Goal: Task Accomplishment & Management: Manage account settings

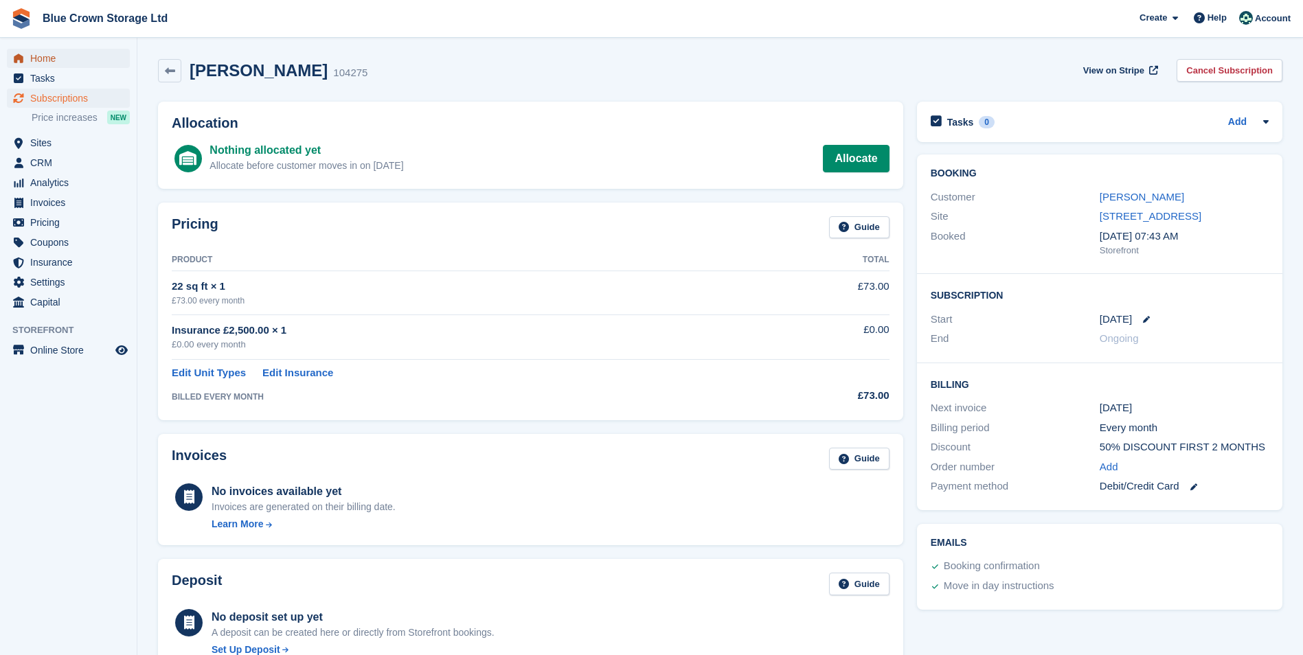
click at [54, 59] on span "Home" at bounding box center [71, 58] width 82 height 19
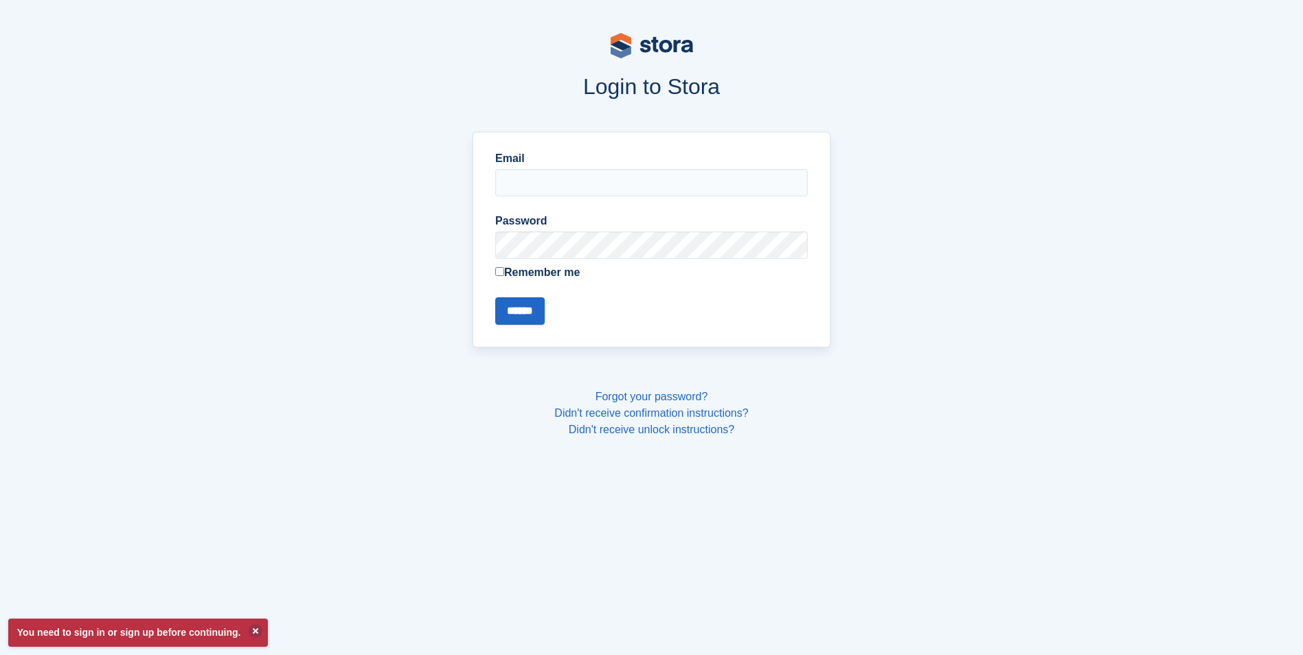
type input "**********"
click at [525, 312] on input "******" at bounding box center [519, 310] width 49 height 27
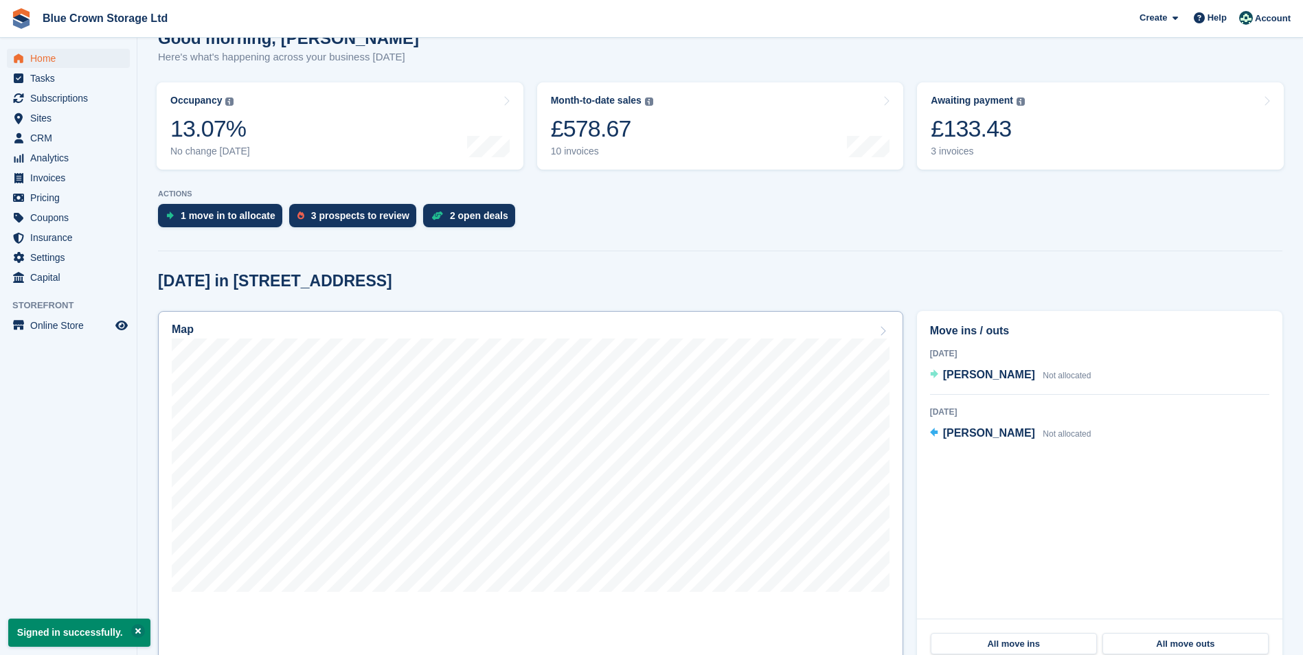
scroll to position [137, 0]
click at [450, 214] on div "2 open deals" at bounding box center [479, 214] width 58 height 11
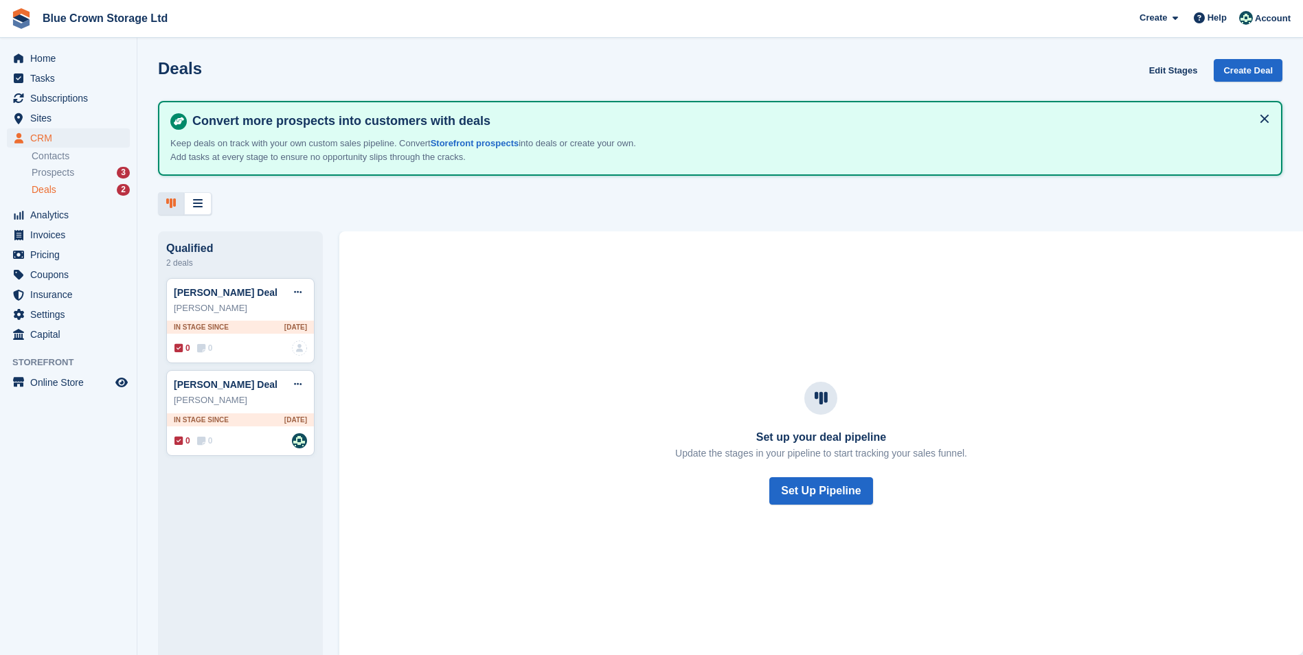
click at [53, 193] on span "Deals" at bounding box center [44, 189] width 25 height 13
click at [44, 59] on span "Home" at bounding box center [71, 58] width 82 height 19
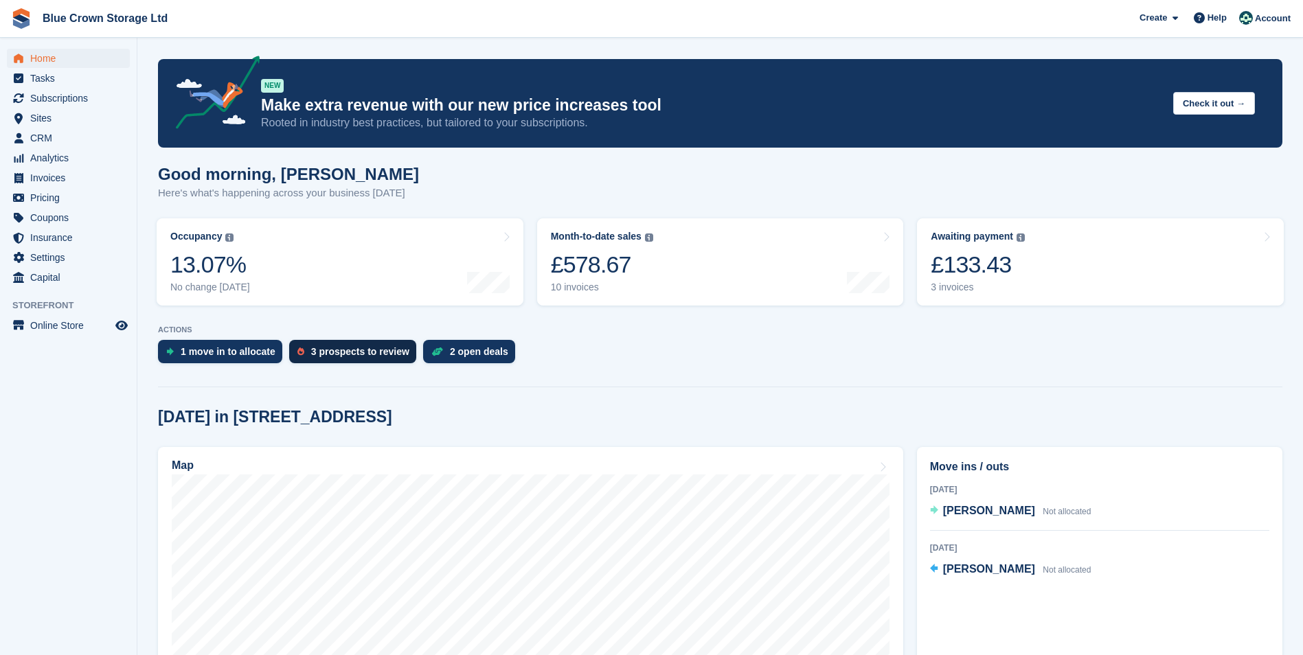
click at [344, 352] on div "3 prospects to review" at bounding box center [360, 351] width 98 height 11
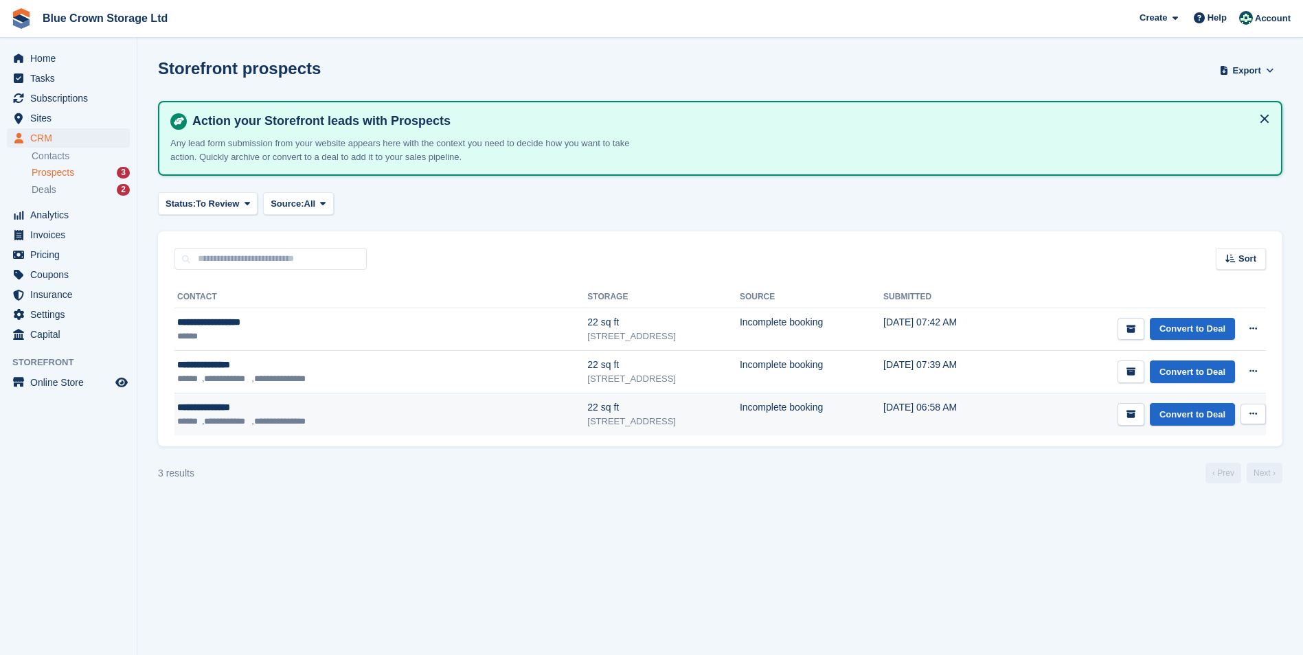
click at [249, 420] on li "**********" at bounding box center [226, 422] width 49 height 14
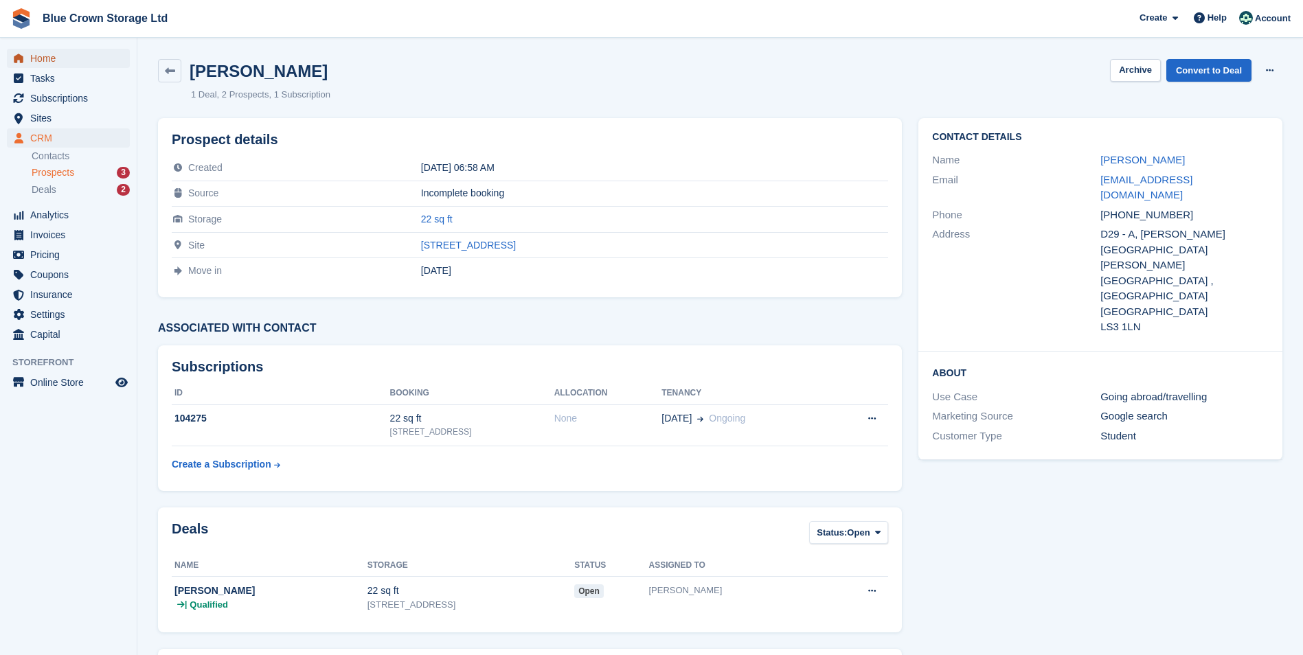
click at [45, 56] on span "Home" at bounding box center [71, 58] width 82 height 19
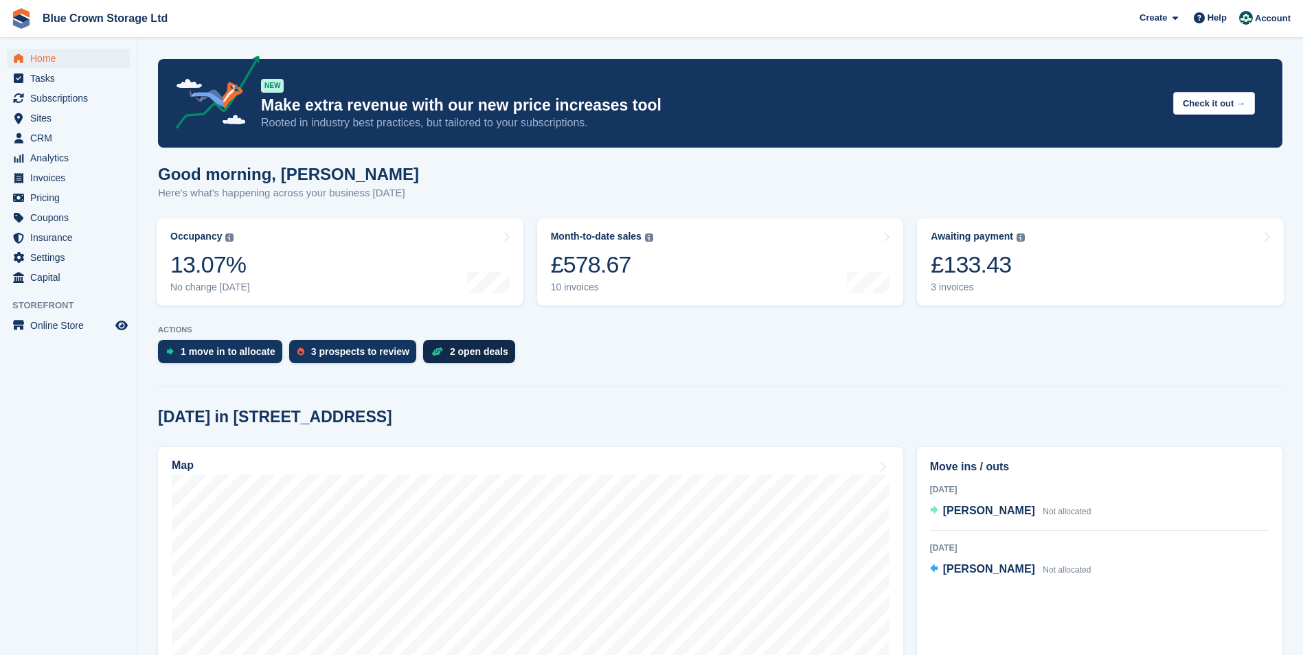
click at [458, 354] on div "2 open deals" at bounding box center [479, 351] width 58 height 11
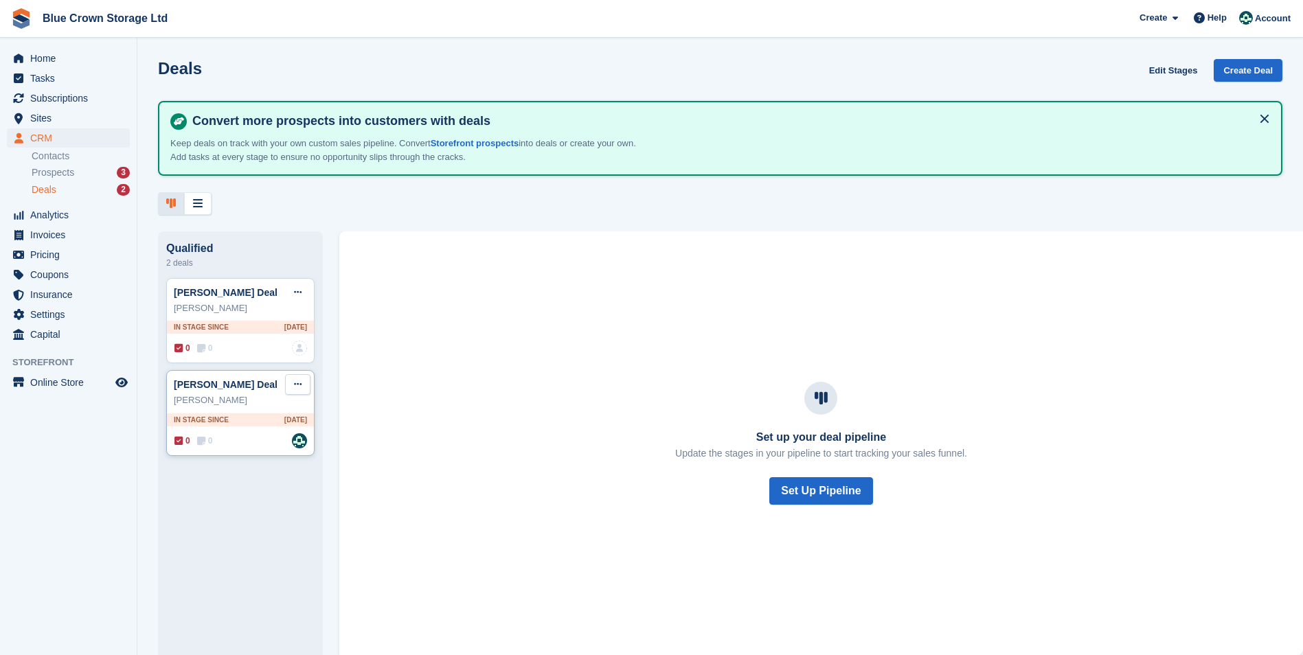
click at [305, 389] on button at bounding box center [297, 384] width 25 height 21
click at [227, 494] on p "Delete deal" at bounding box center [244, 488] width 119 height 18
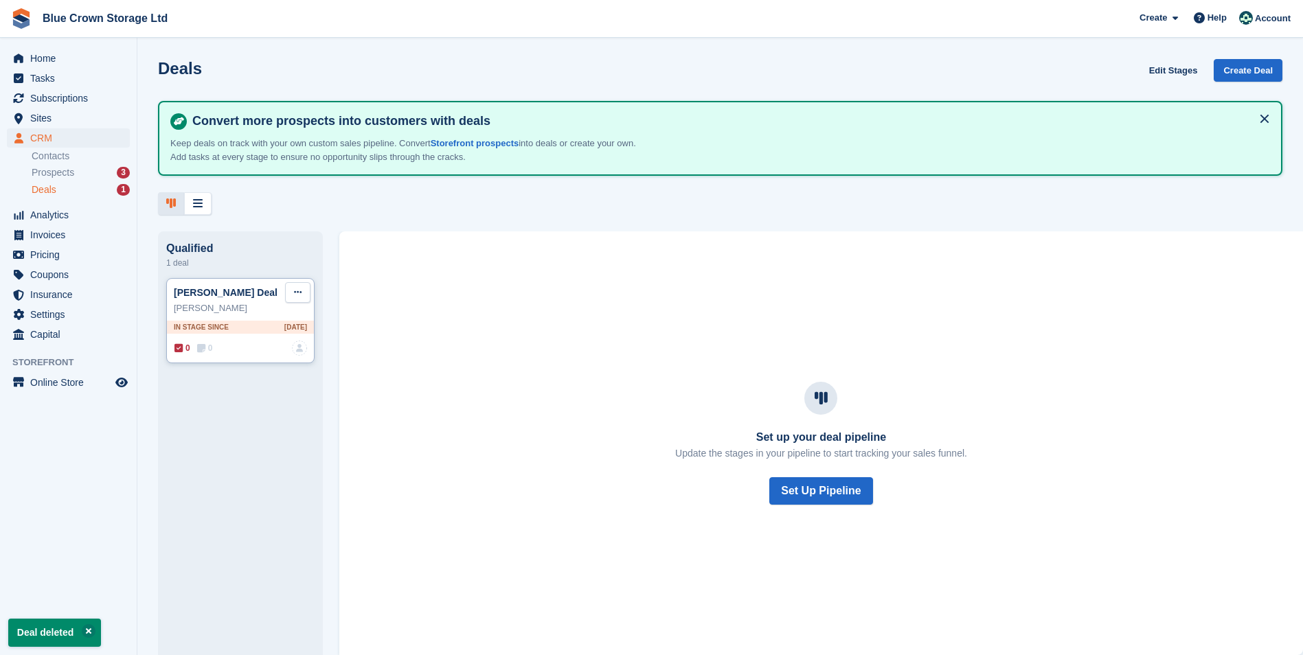
click at [299, 297] on icon at bounding box center [298, 292] width 8 height 9
click at [248, 399] on p "Delete deal" at bounding box center [244, 396] width 119 height 18
click at [56, 170] on span "Prospects" at bounding box center [53, 172] width 43 height 13
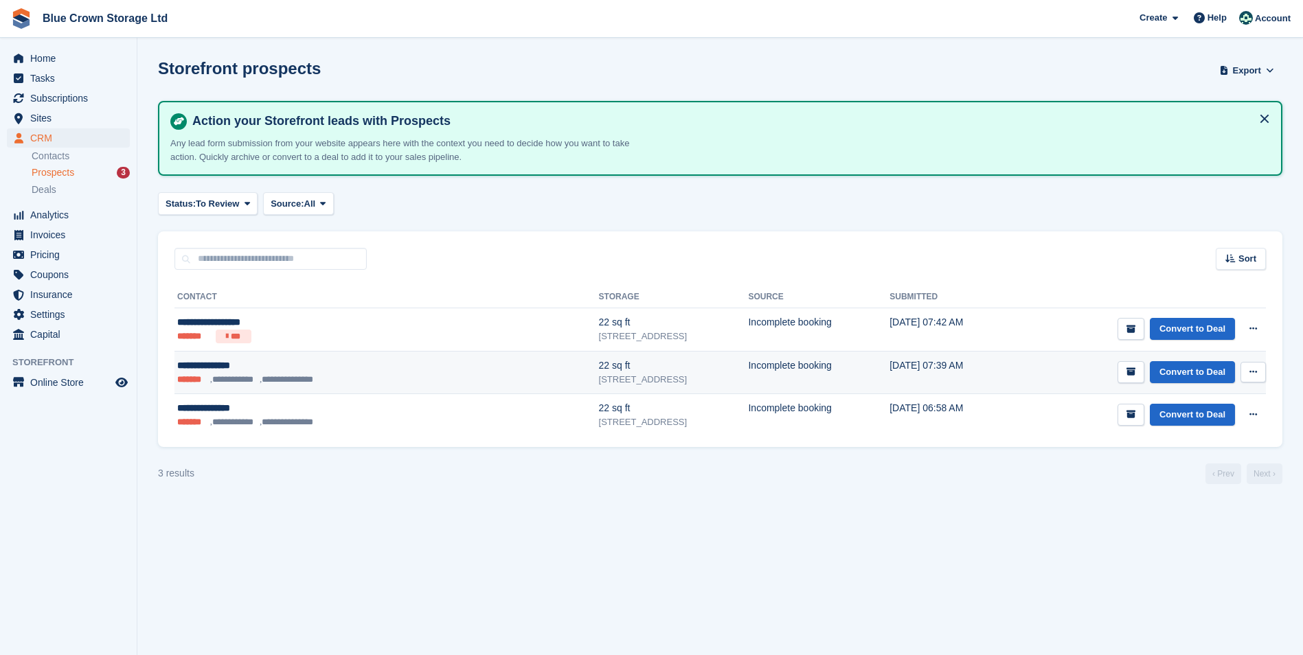
click at [1251, 369] on icon at bounding box center [1253, 371] width 8 height 9
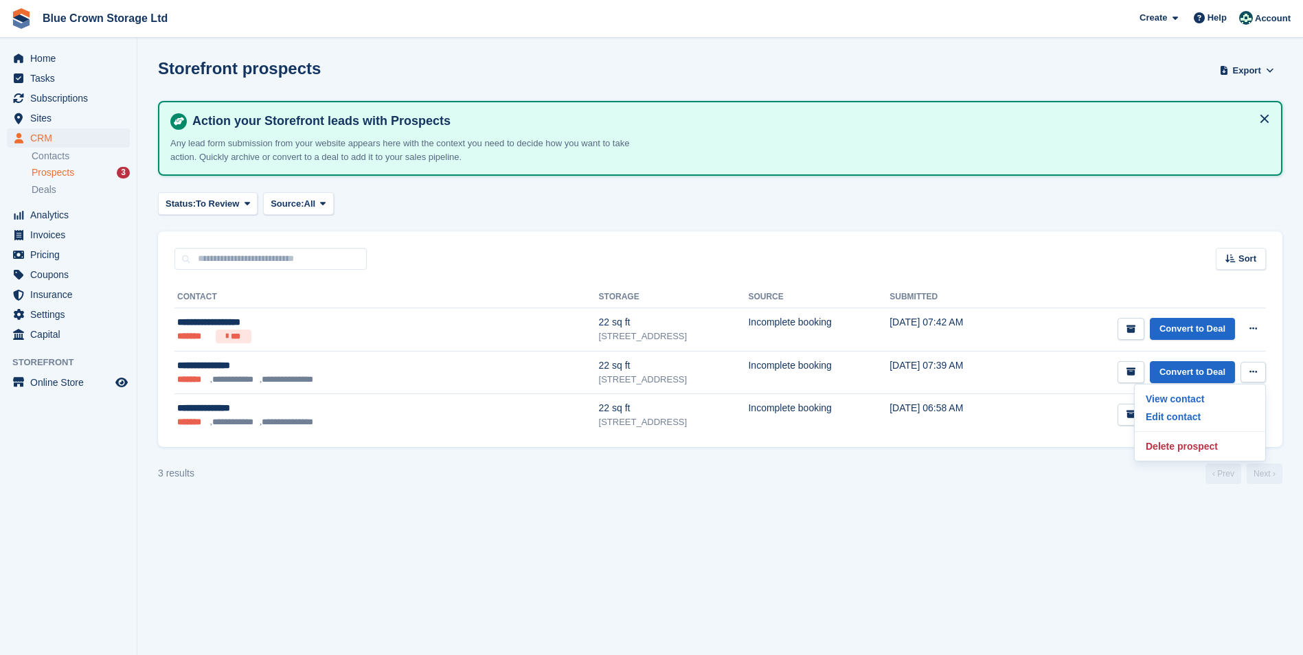
click at [1057, 507] on section "Storefront prospects Export Export Prospects Export a CSV of all Prospects whic…" at bounding box center [719, 327] width 1165 height 655
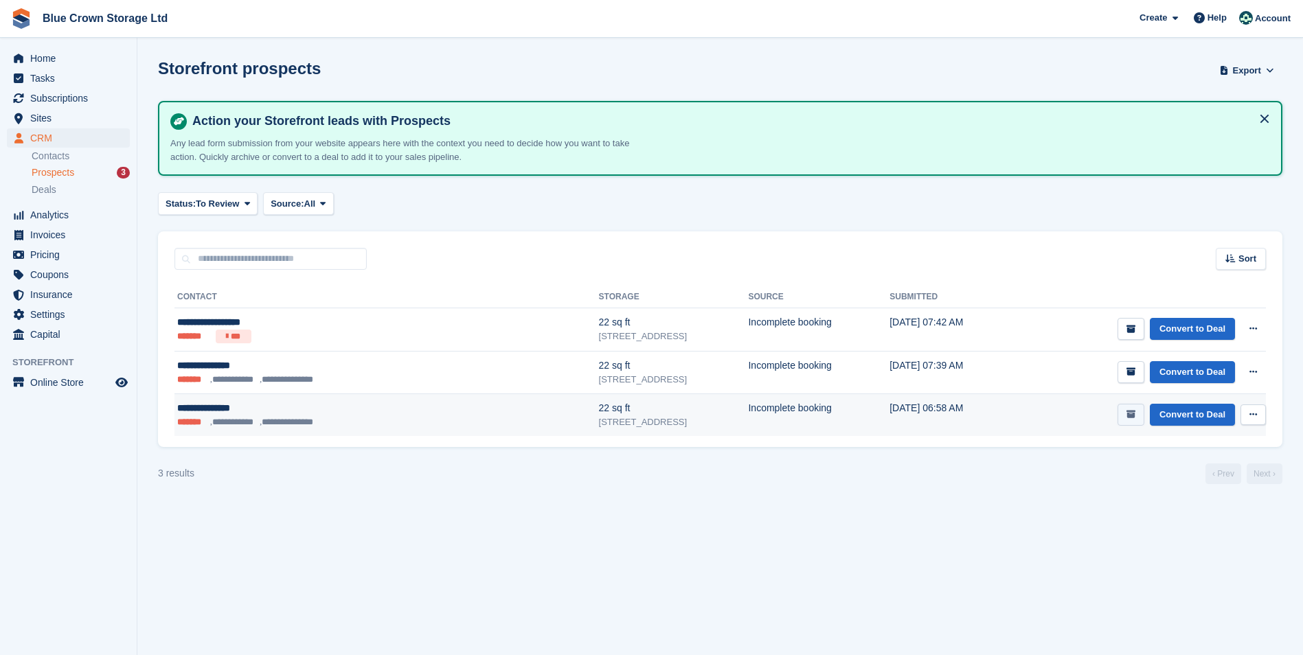
click at [1125, 415] on button "submit" at bounding box center [1130, 415] width 27 height 23
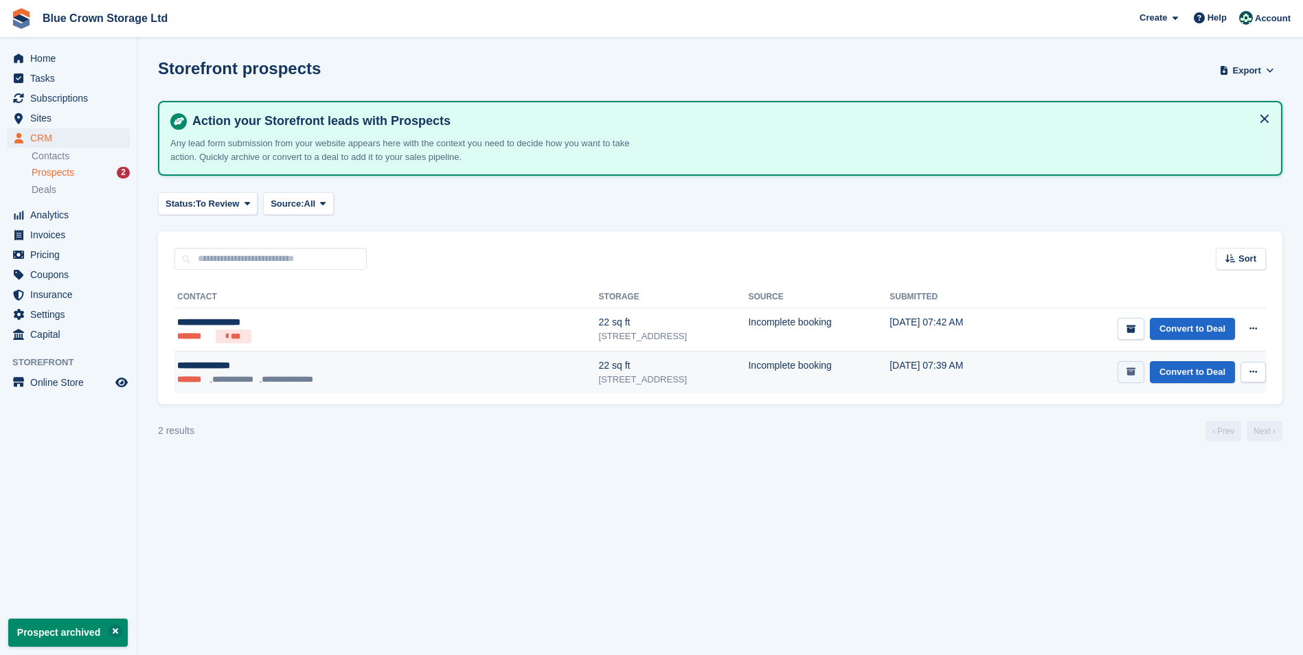
click at [1130, 371] on icon "submit" at bounding box center [1130, 371] width 9 height 9
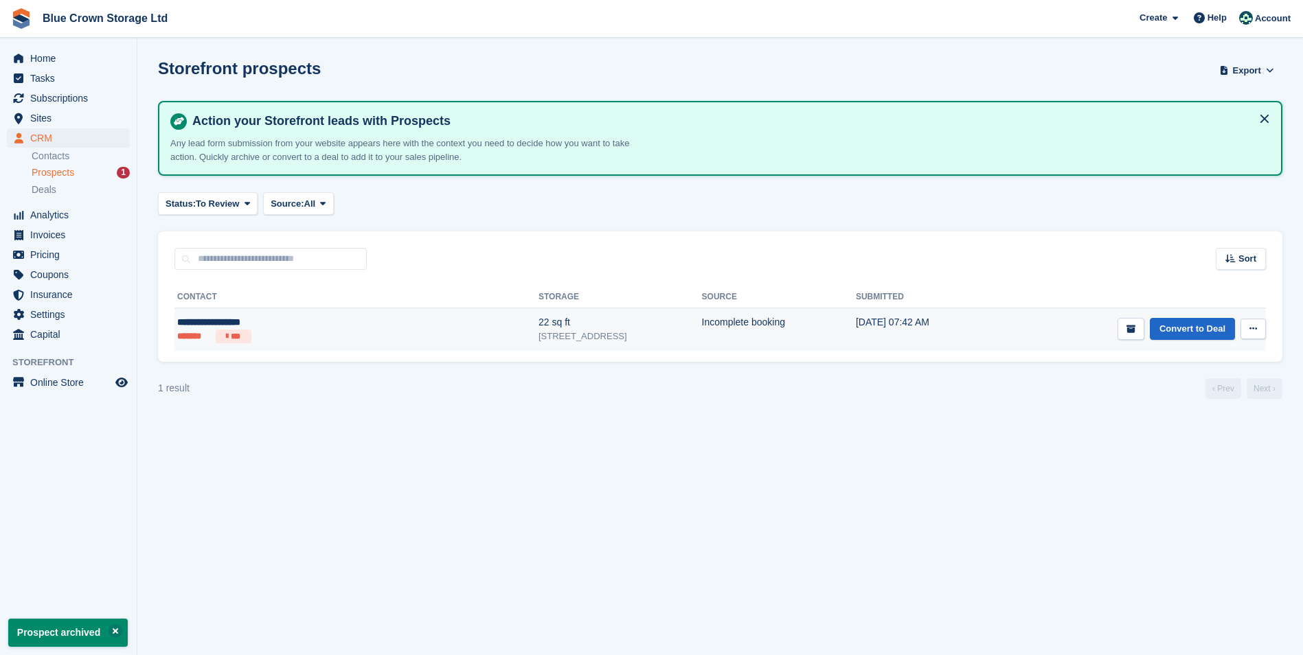
click at [231, 319] on div "**********" at bounding box center [274, 322] width 194 height 14
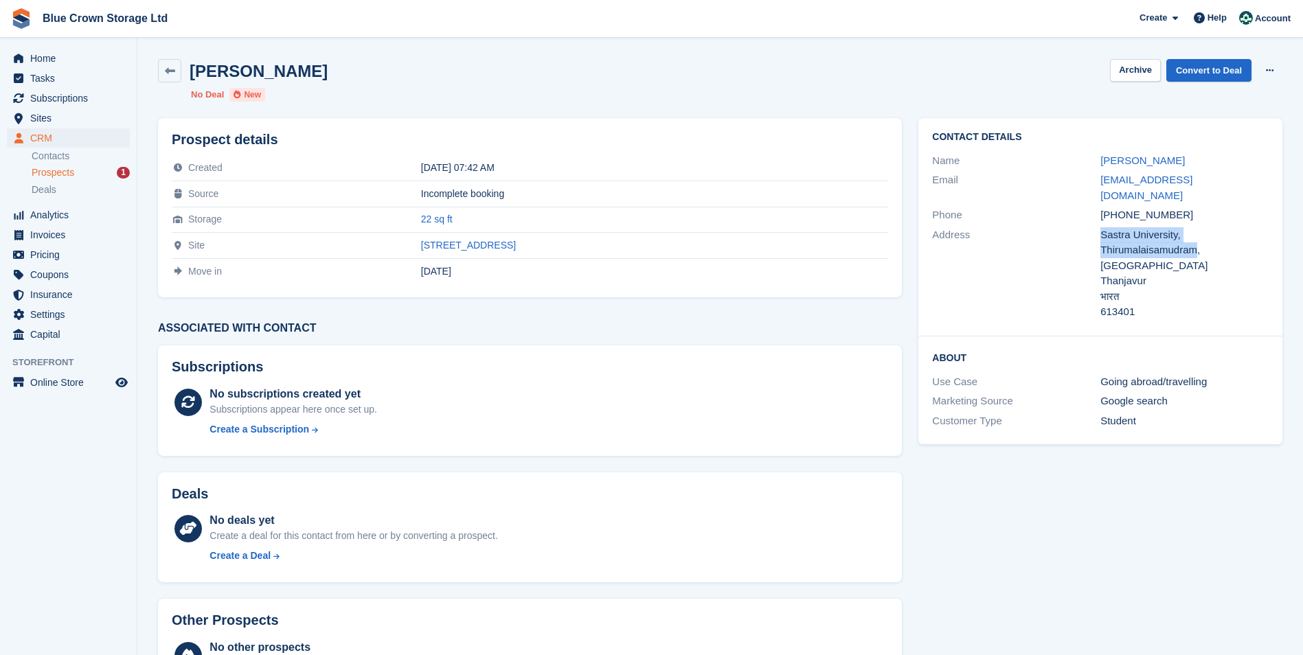
drag, startPoint x: 1100, startPoint y: 218, endPoint x: 1194, endPoint y: 238, distance: 95.4
click at [1194, 238] on div "Sastra University, Thirumalaisamudram, Thanjavur" at bounding box center [1184, 250] width 168 height 47
copy div "Sastra University, Thirumalaisamudram"
click at [37, 55] on span "Home" at bounding box center [71, 58] width 82 height 19
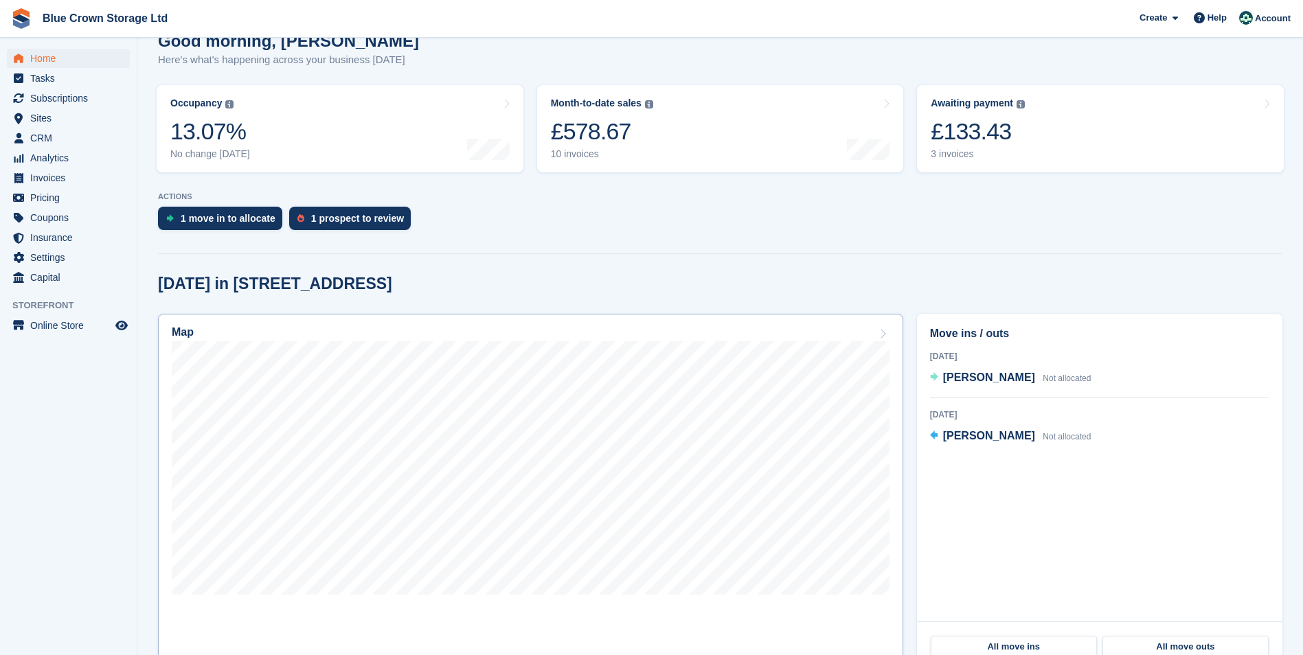
scroll to position [137, 0]
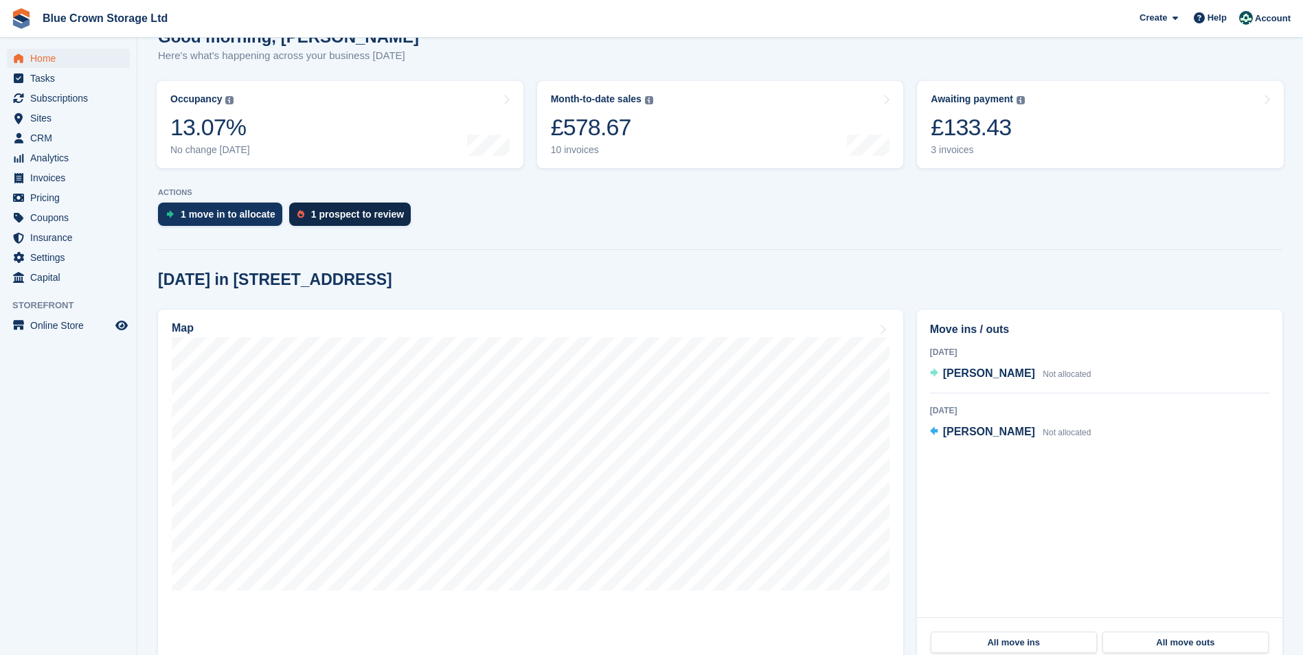
click at [348, 210] on div "1 prospect to review" at bounding box center [357, 214] width 93 height 11
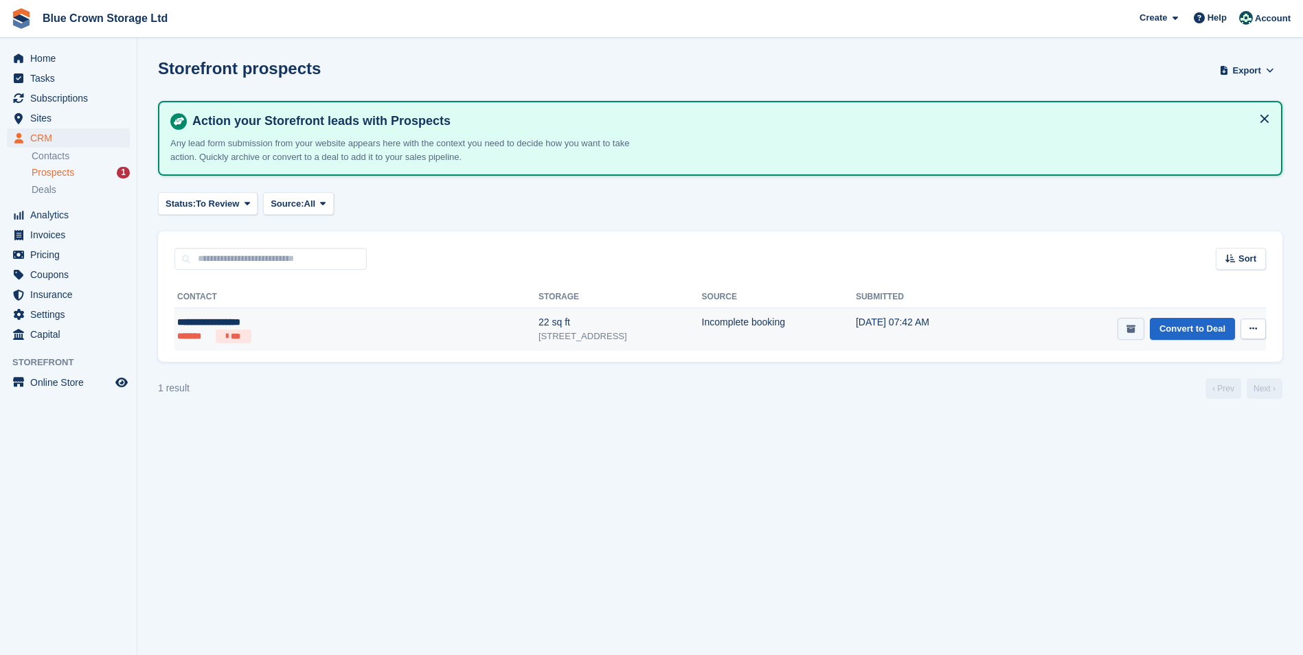
click at [1126, 329] on button "submit" at bounding box center [1130, 329] width 27 height 23
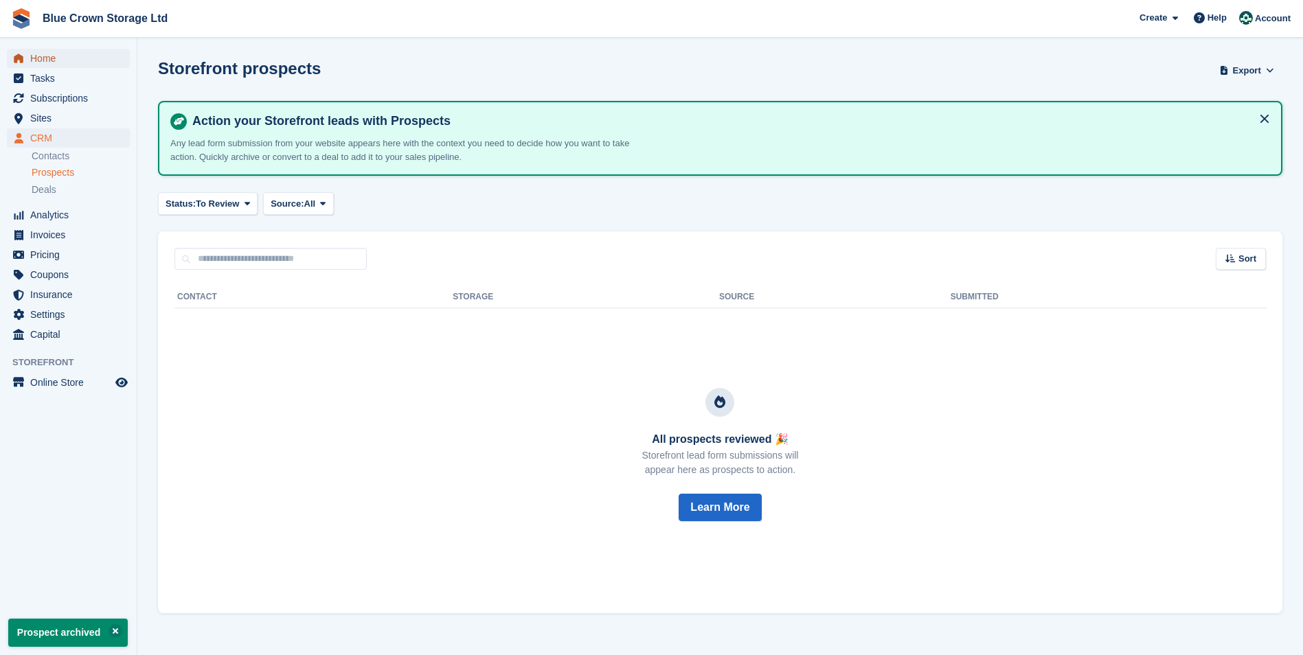
click at [54, 59] on span "Home" at bounding box center [71, 58] width 82 height 19
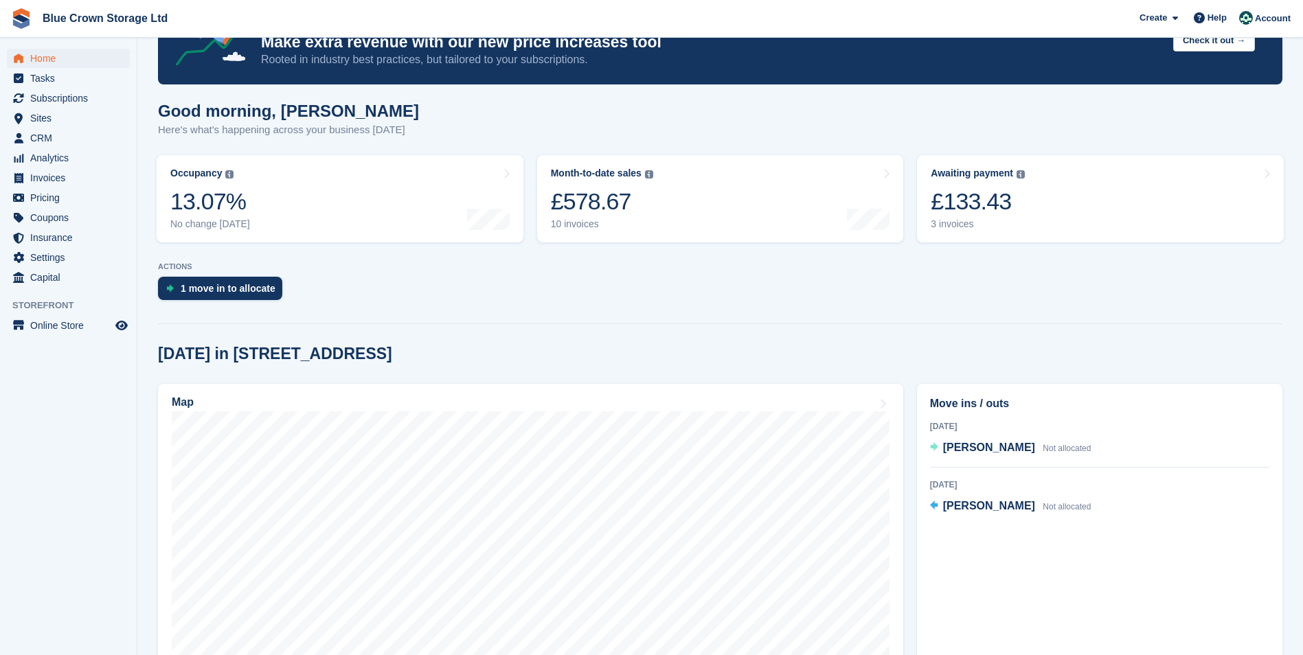
scroll to position [137, 0]
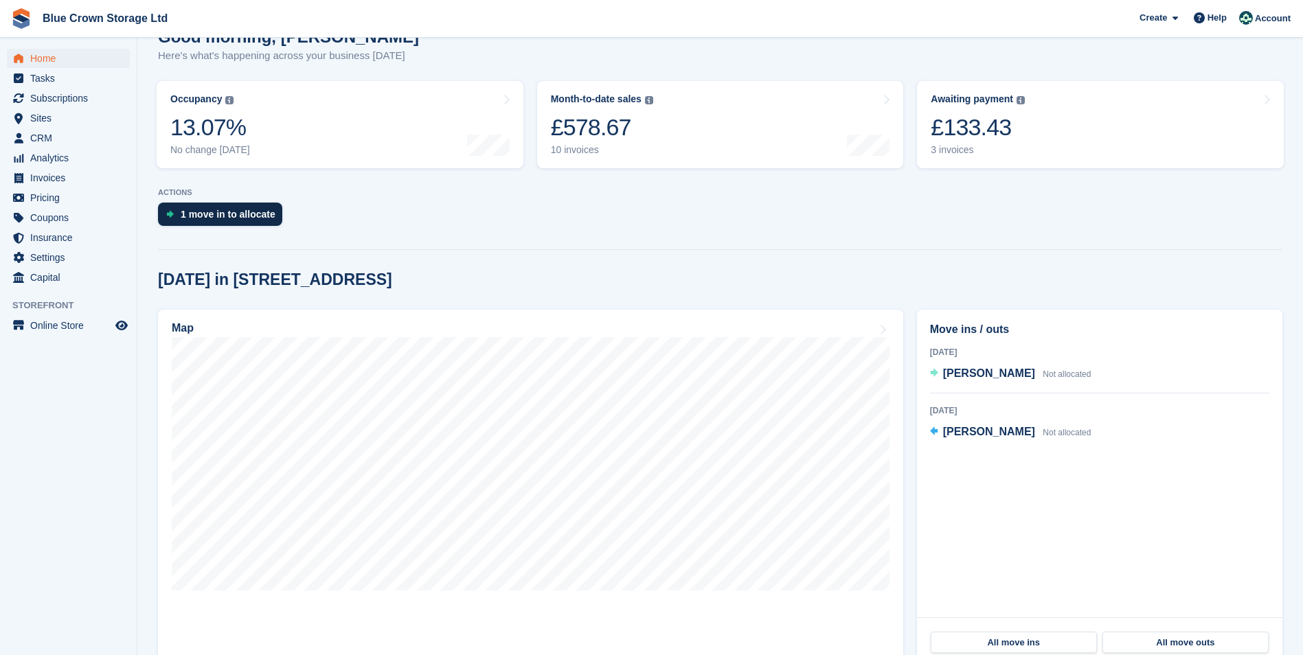
click at [257, 214] on div "1 move in to allocate" at bounding box center [228, 214] width 95 height 11
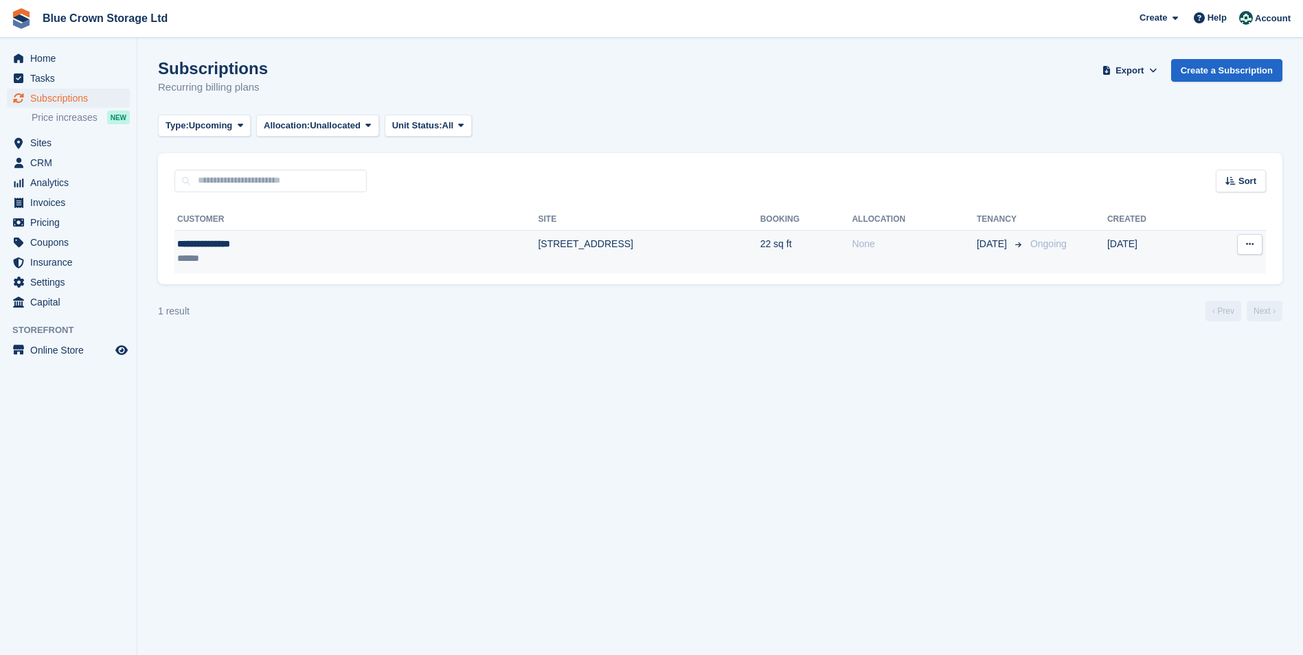
click at [1255, 247] on button at bounding box center [1249, 244] width 25 height 21
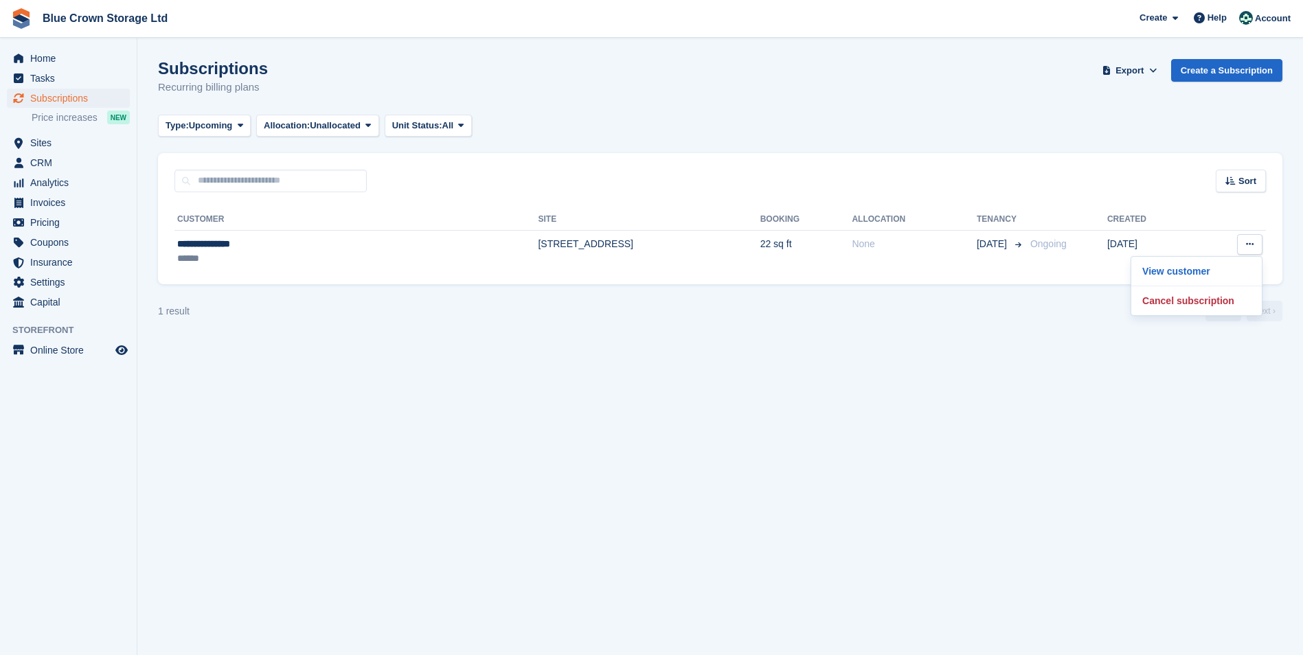
click at [811, 448] on section "Subscriptions Recurring billing plans Export Export Subscriptions Export a CSV …" at bounding box center [719, 327] width 1165 height 655
click at [347, 126] on span "Unallocated" at bounding box center [335, 126] width 51 height 14
click at [604, 118] on div "Type: Upcoming All Upcoming Previous Active Ending Allocation: Unallocated All …" at bounding box center [720, 126] width 1124 height 23
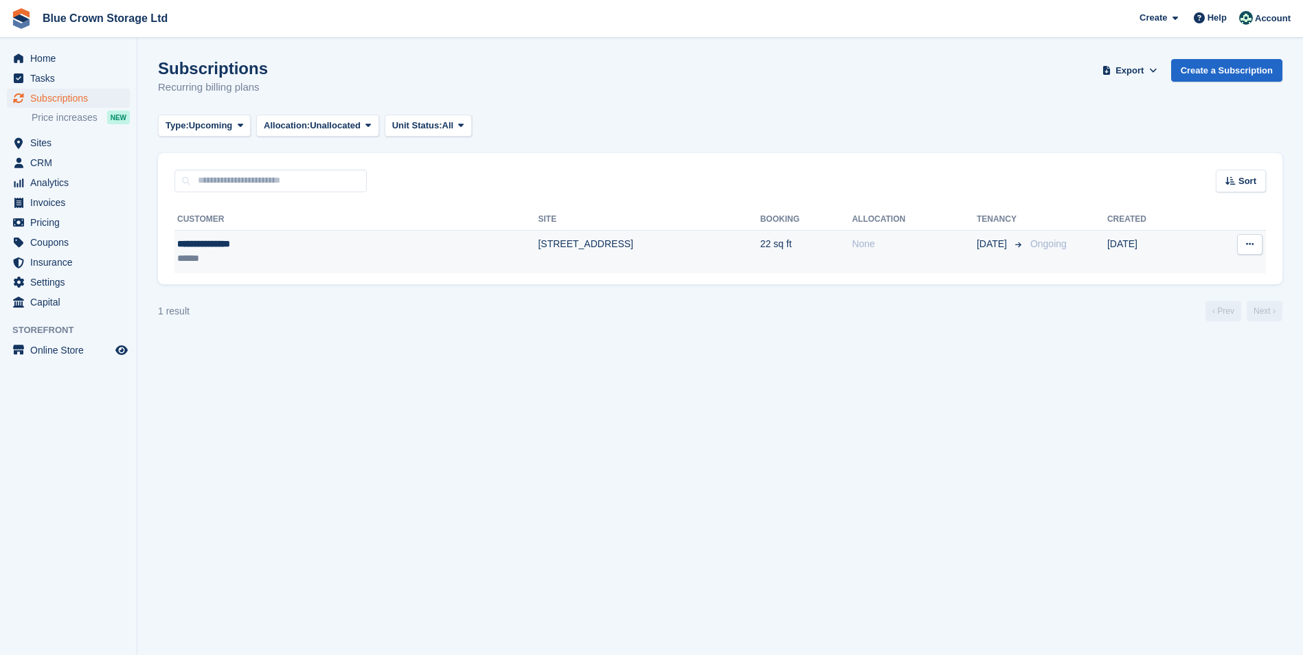
click at [538, 238] on td "[STREET_ADDRESS]" at bounding box center [649, 251] width 222 height 43
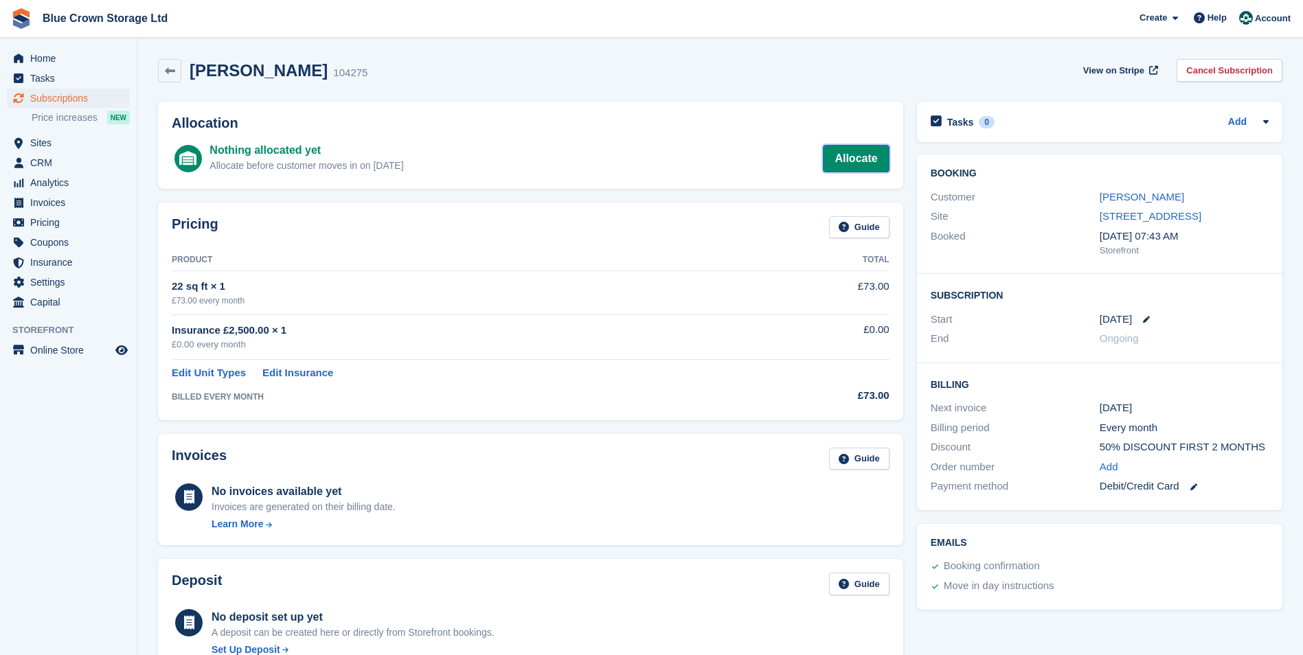
click at [856, 162] on link "Allocate" at bounding box center [856, 158] width 66 height 27
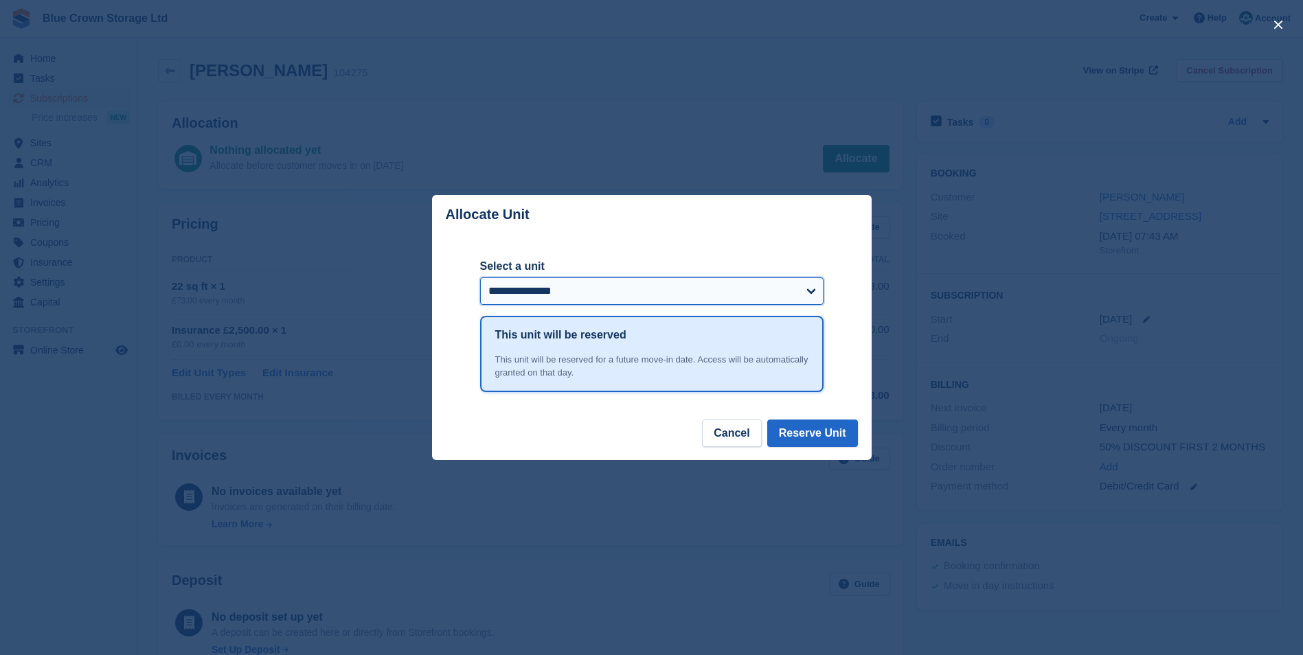
click at [811, 292] on select "**********" at bounding box center [651, 290] width 343 height 27
click at [806, 286] on select "**********" at bounding box center [651, 290] width 343 height 27
select select "******"
click at [480, 278] on select "**********" at bounding box center [651, 290] width 343 height 27
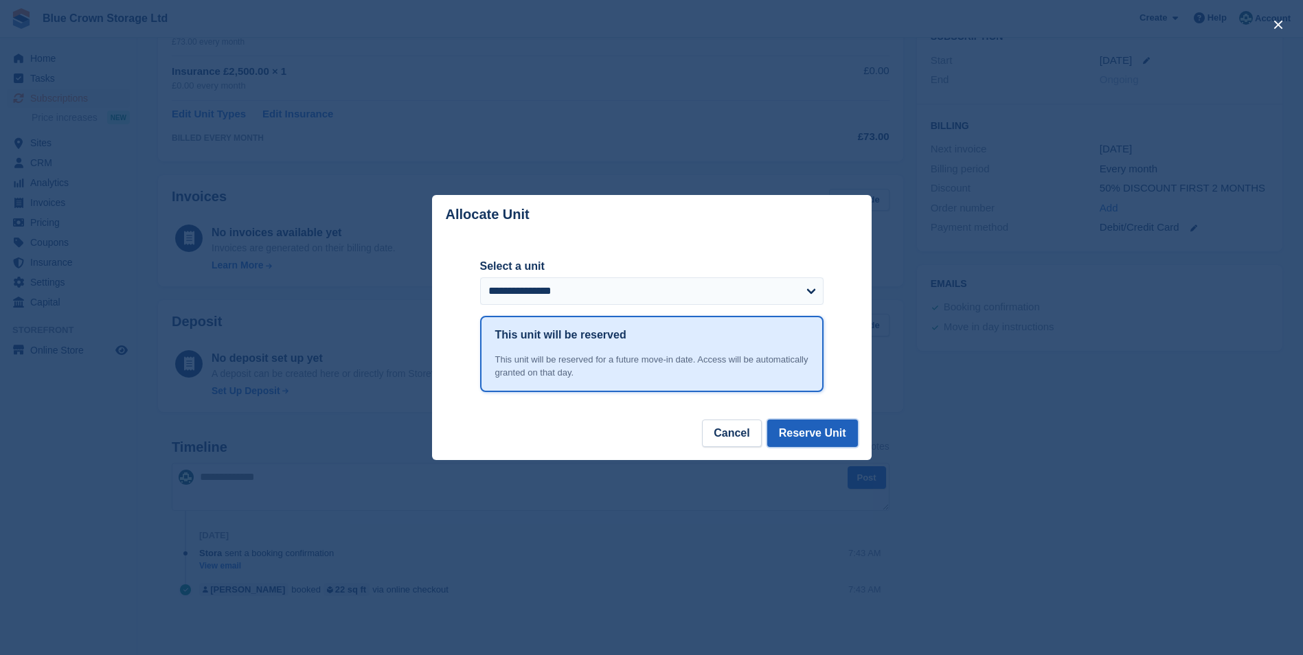
click at [825, 440] on button "Reserve Unit" at bounding box center [812, 433] width 91 height 27
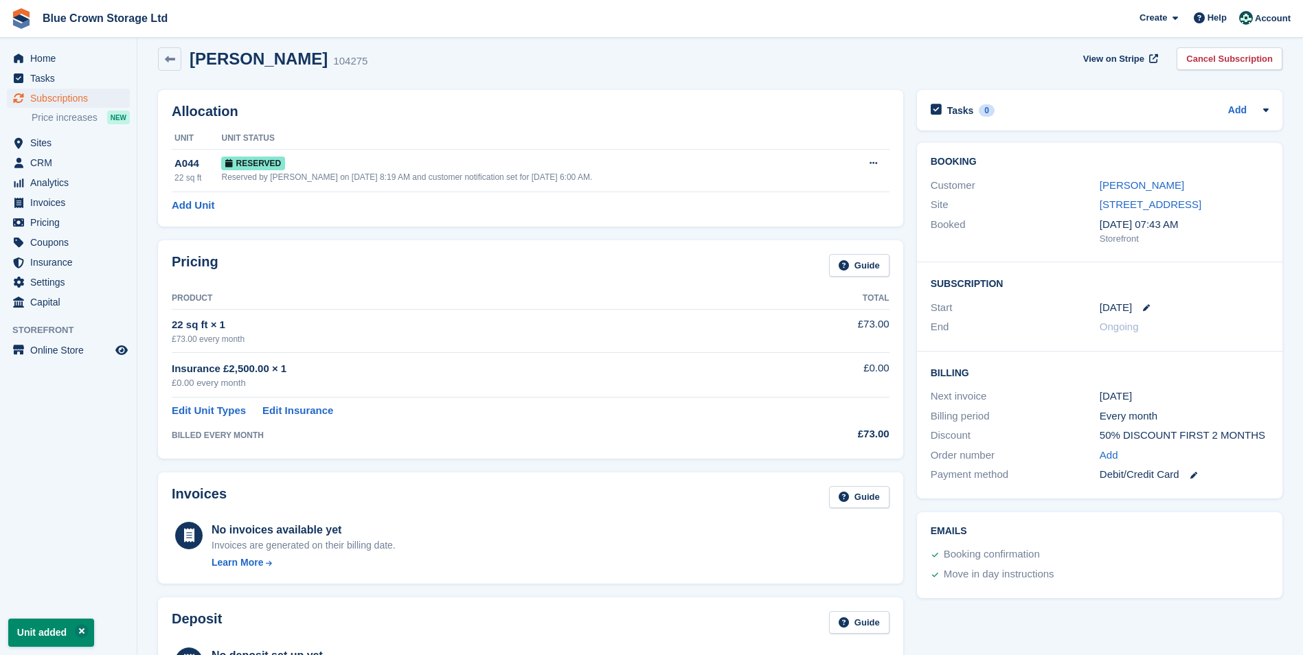
scroll to position [0, 0]
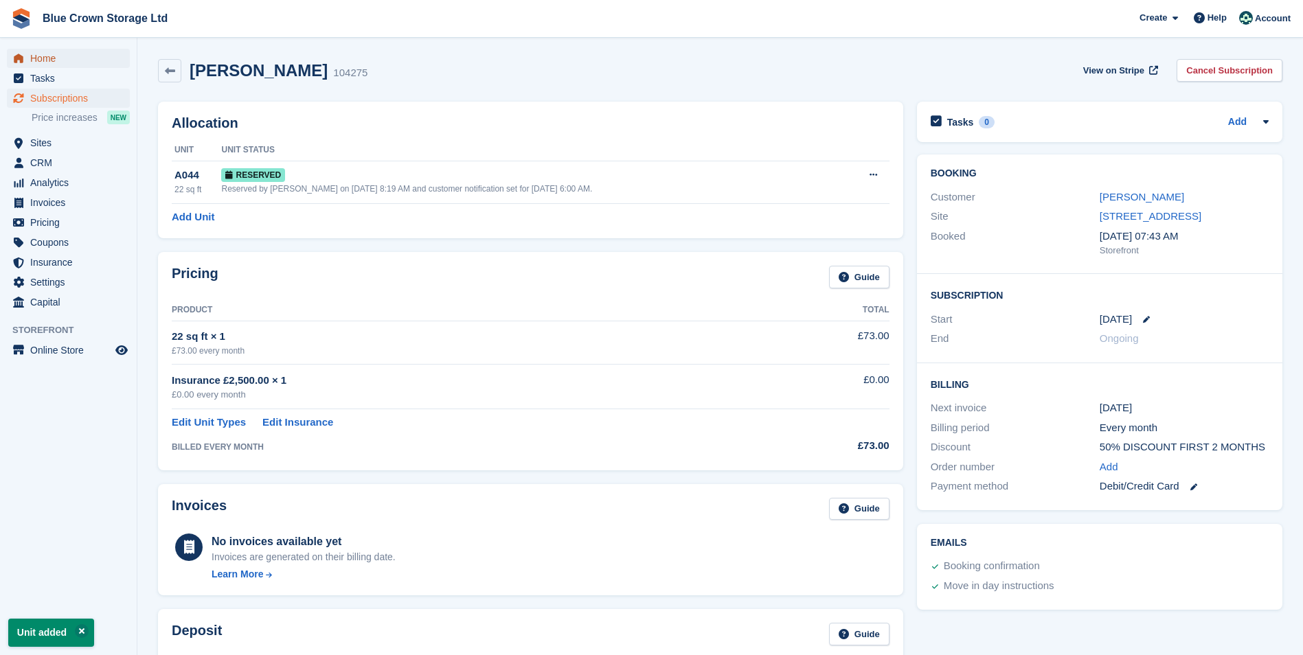
click at [45, 62] on span "Home" at bounding box center [71, 58] width 82 height 19
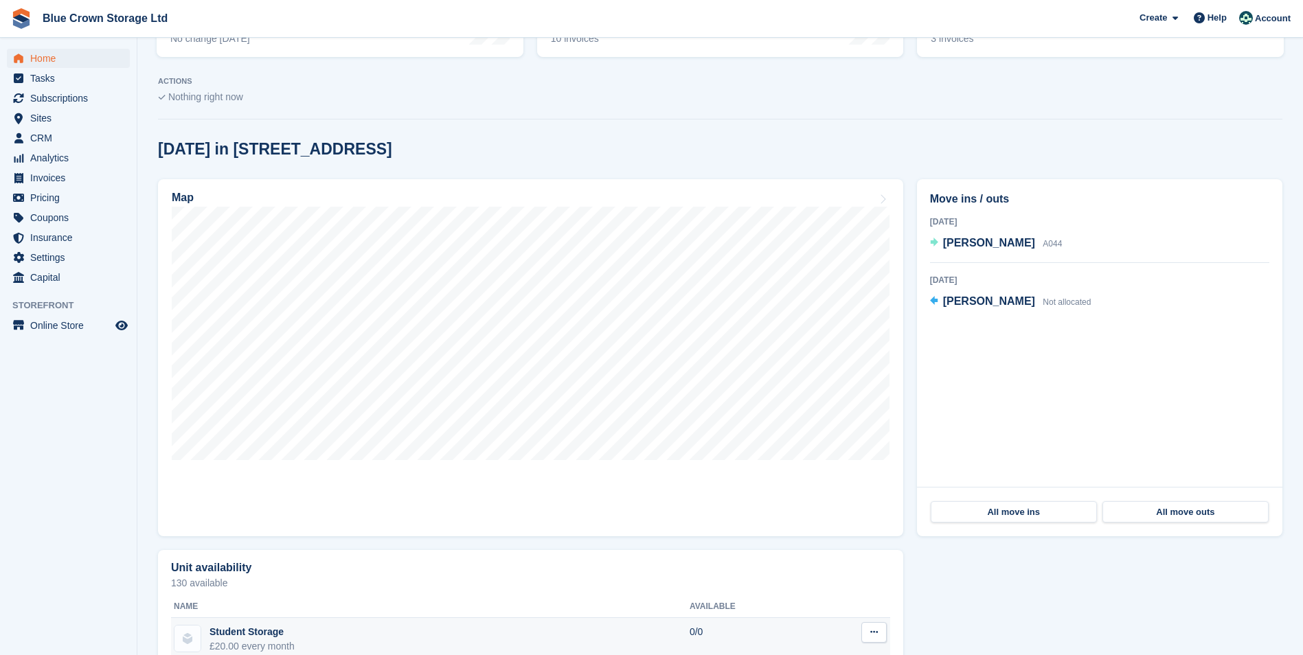
scroll to position [206, 0]
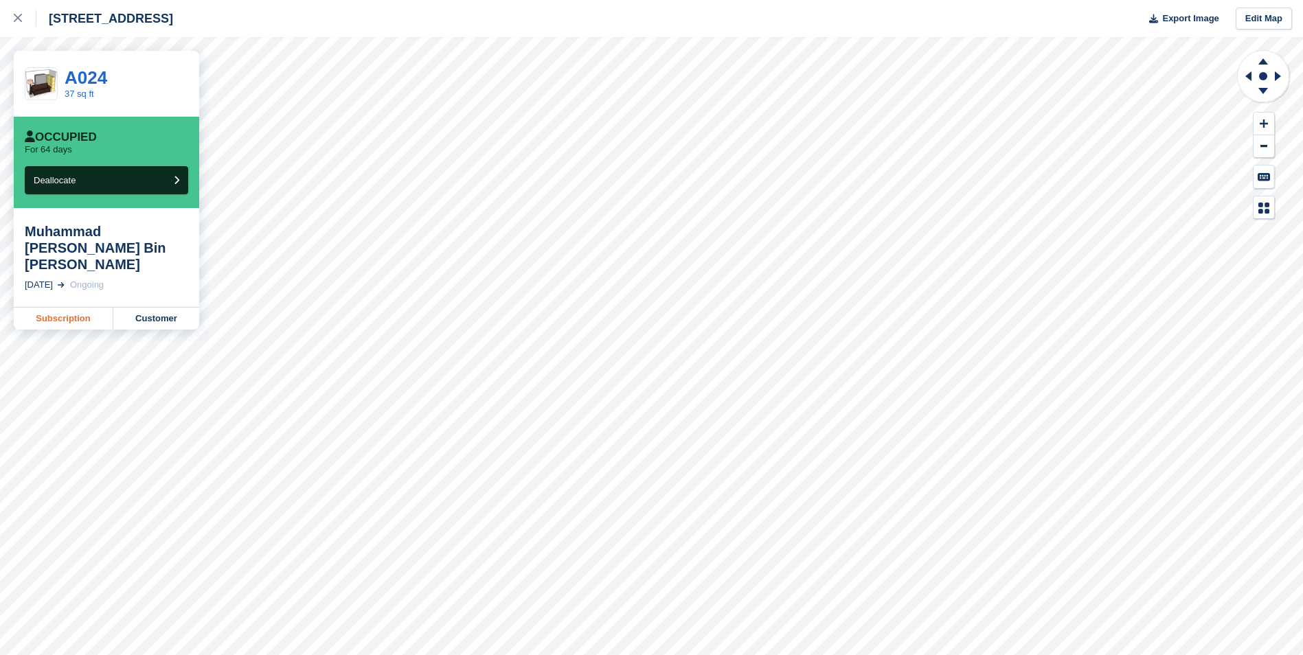
click at [56, 308] on link "Subscription" at bounding box center [64, 319] width 100 height 22
click at [16, 12] on div at bounding box center [25, 18] width 23 height 16
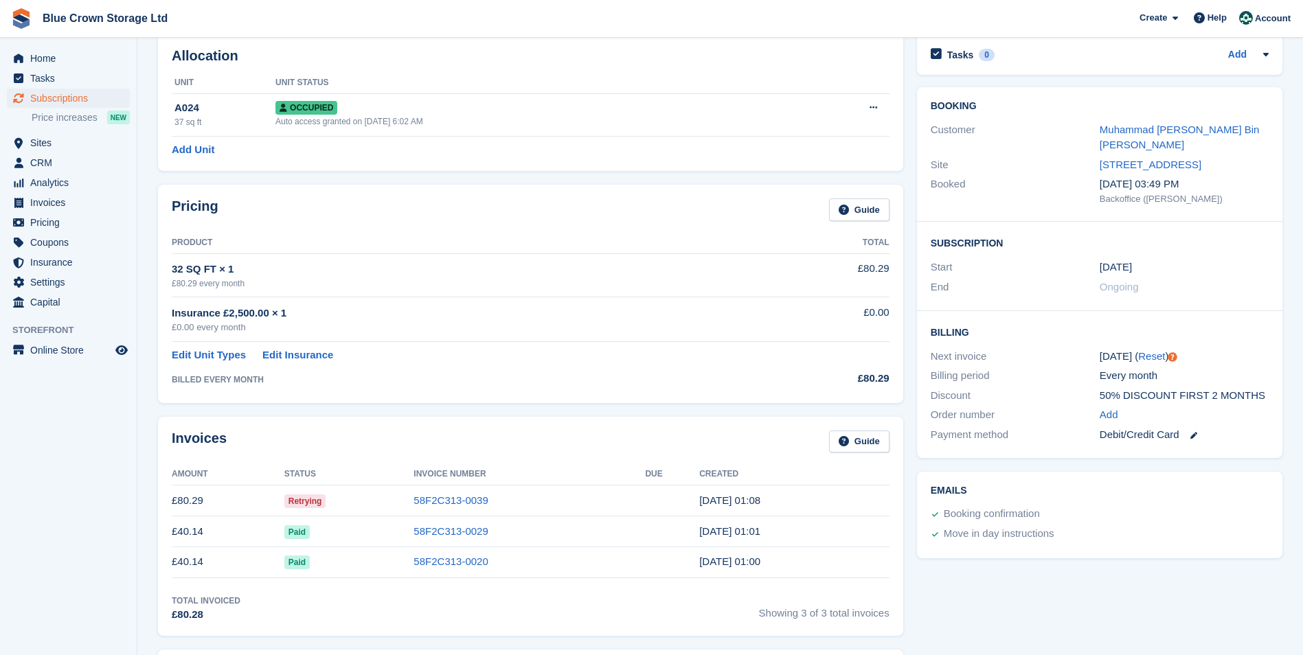
scroll to position [206, 0]
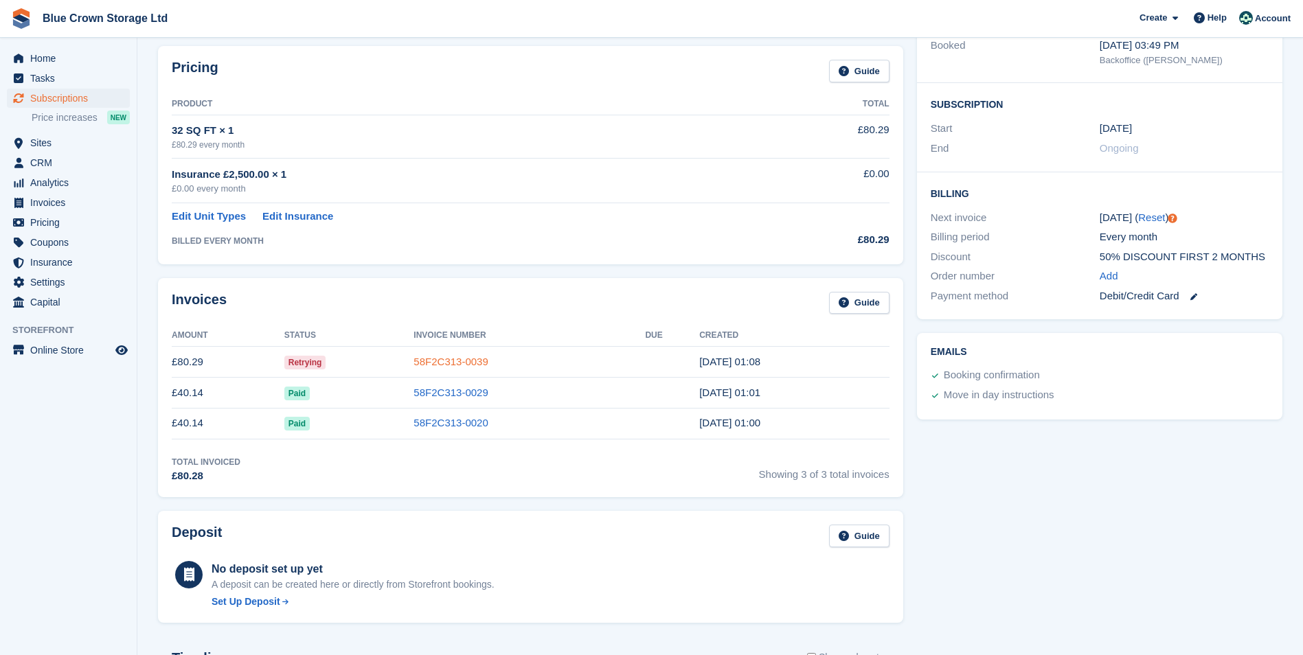
click at [473, 356] on link "58F2C313-0039" at bounding box center [450, 362] width 74 height 12
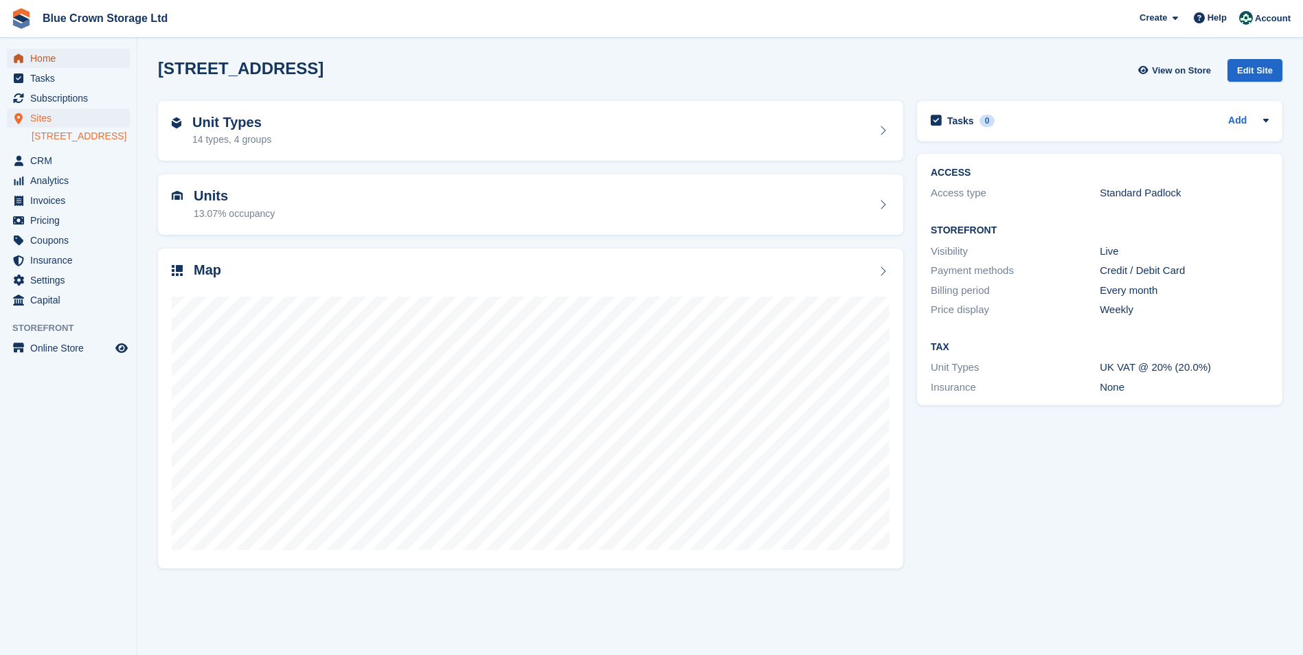
click at [30, 55] on span "Home" at bounding box center [71, 58] width 82 height 19
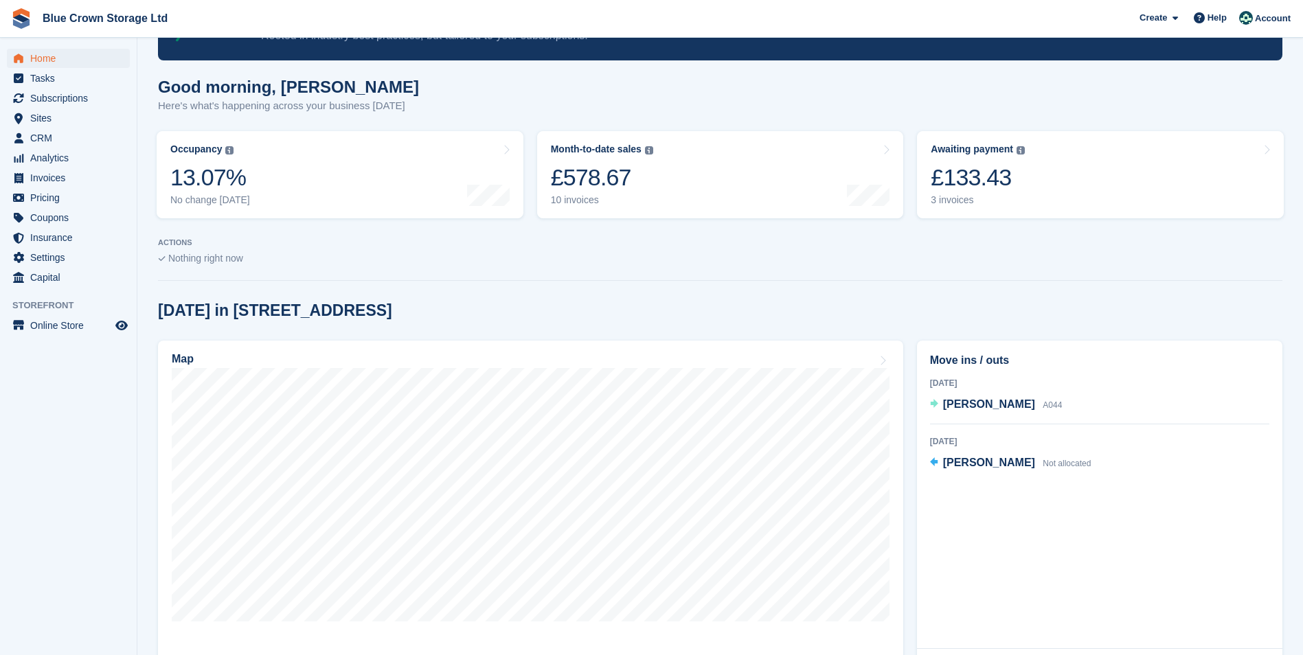
scroll to position [206, 0]
